Goal: Information Seeking & Learning: Learn about a topic

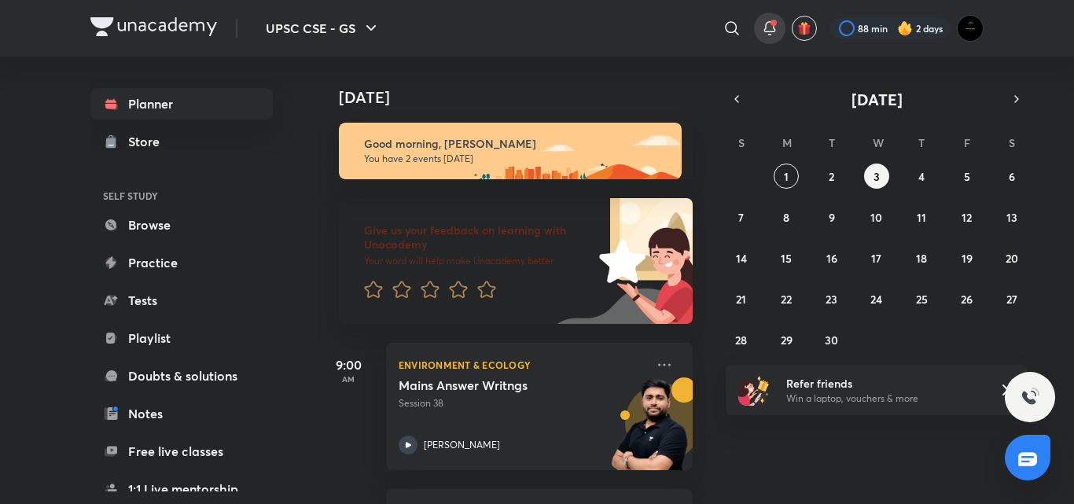
click at [762, 30] on icon at bounding box center [769, 28] width 19 height 19
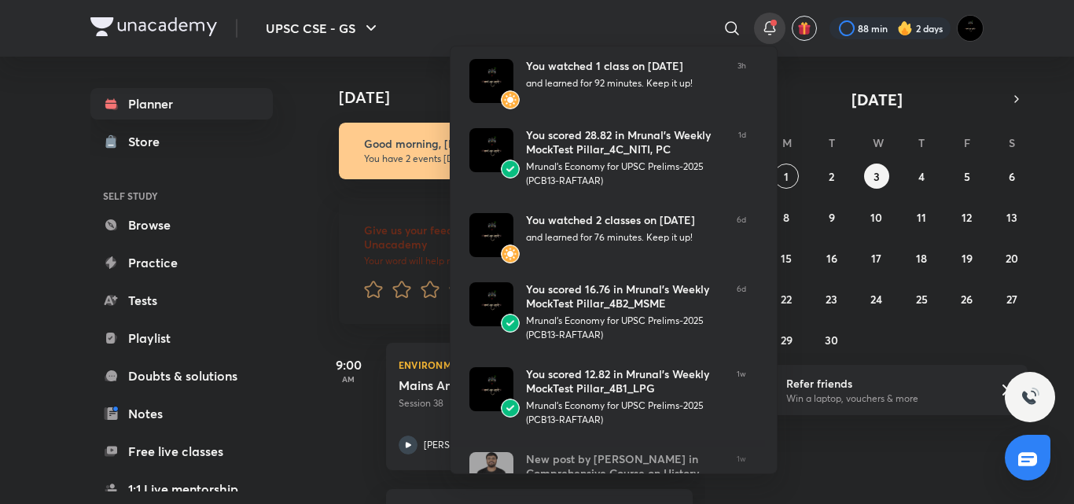
click at [762, 30] on div at bounding box center [537, 252] width 1074 height 504
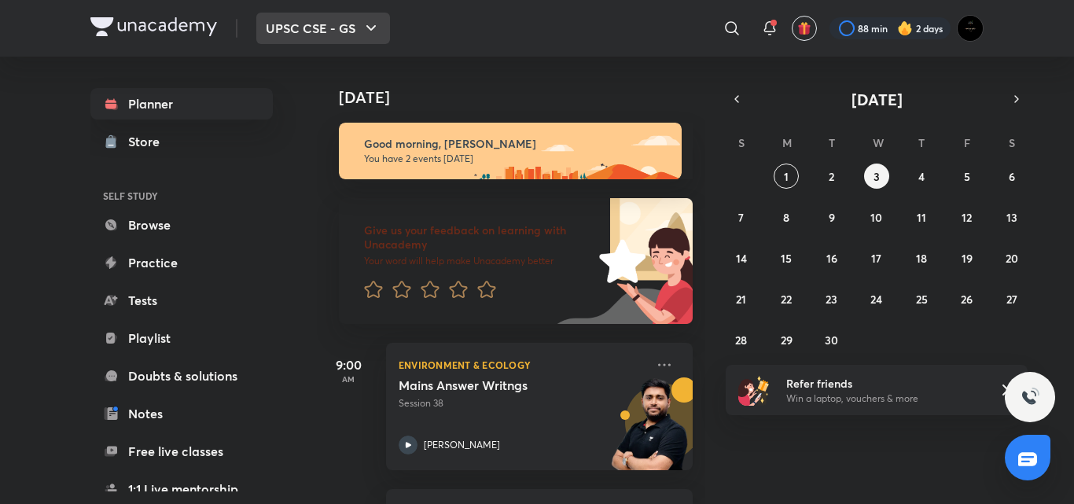
click at [326, 32] on button "UPSC CSE - GS" at bounding box center [323, 28] width 134 height 31
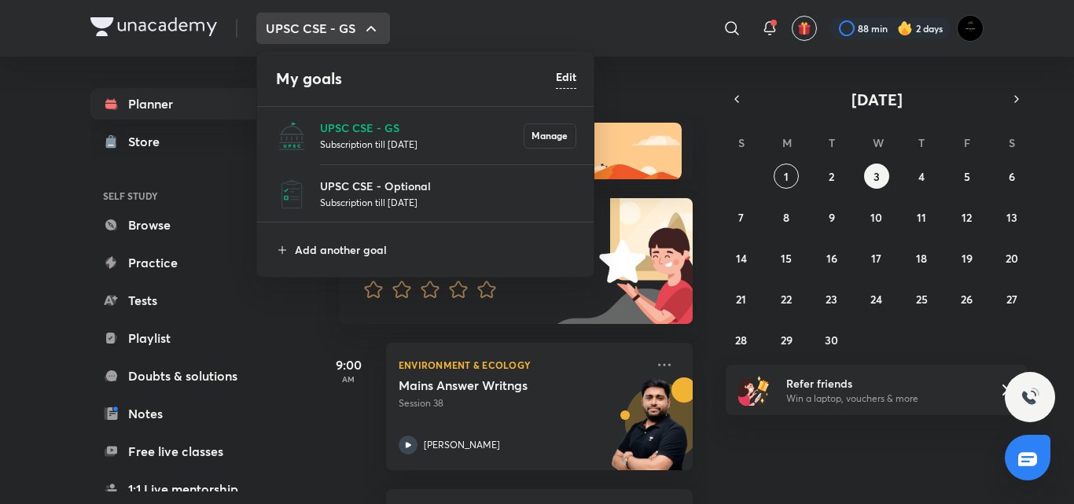
click at [326, 32] on div at bounding box center [537, 252] width 1074 height 504
